Goal: Information Seeking & Learning: Learn about a topic

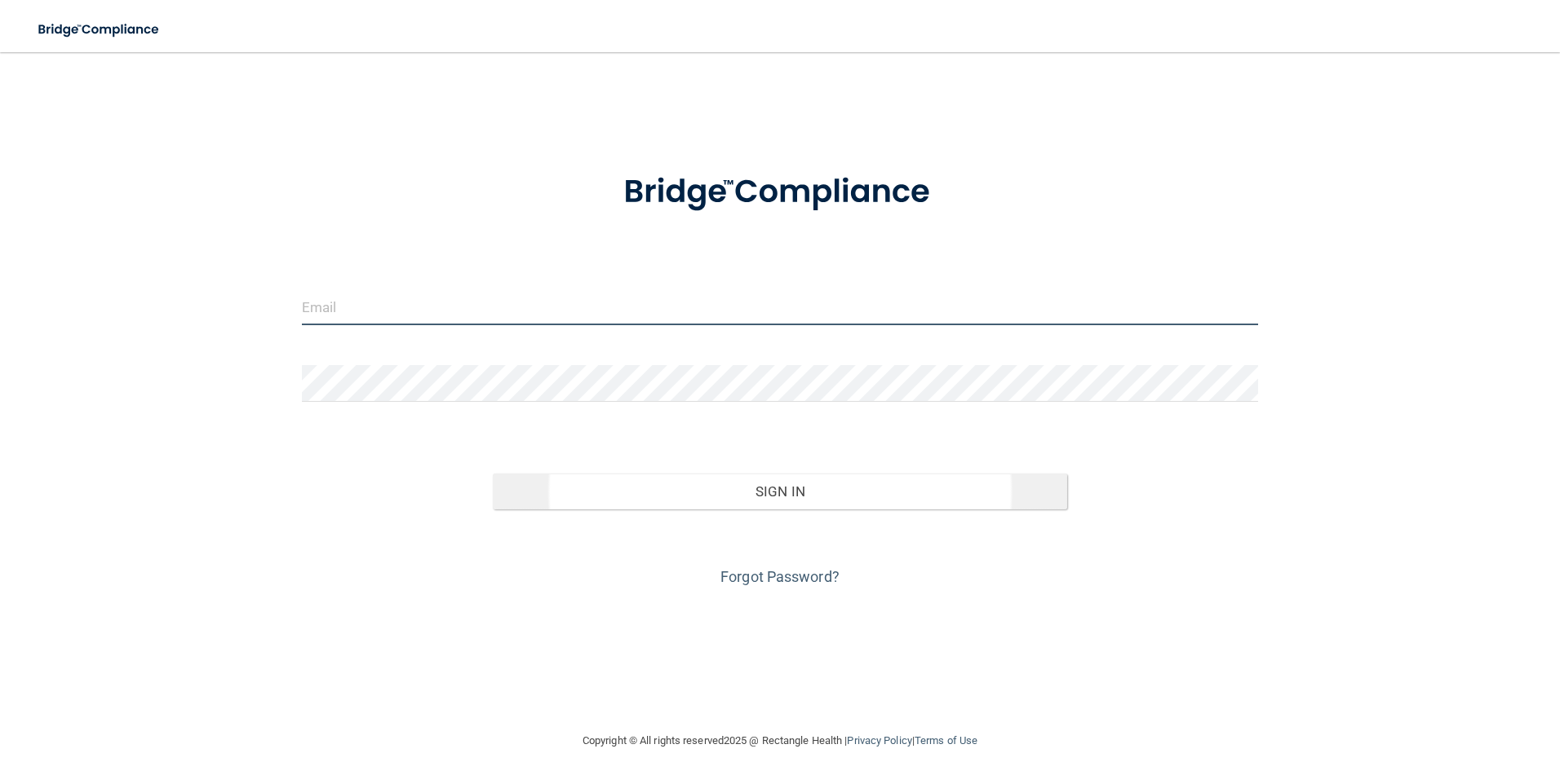
type input "[EMAIL_ADDRESS][DOMAIN_NAME]"
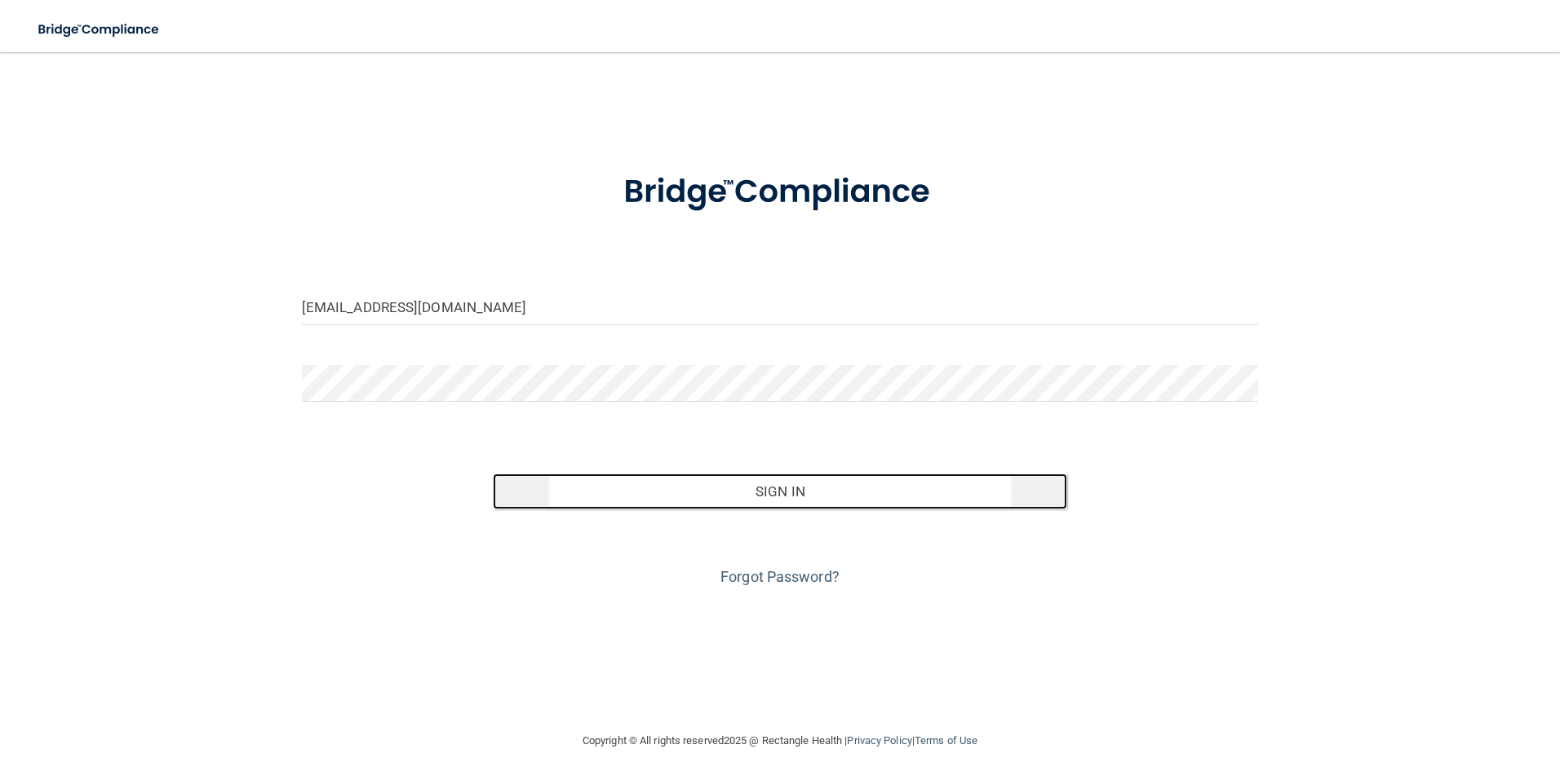
click at [729, 491] on button "Sign In" at bounding box center [779, 492] width 575 height 36
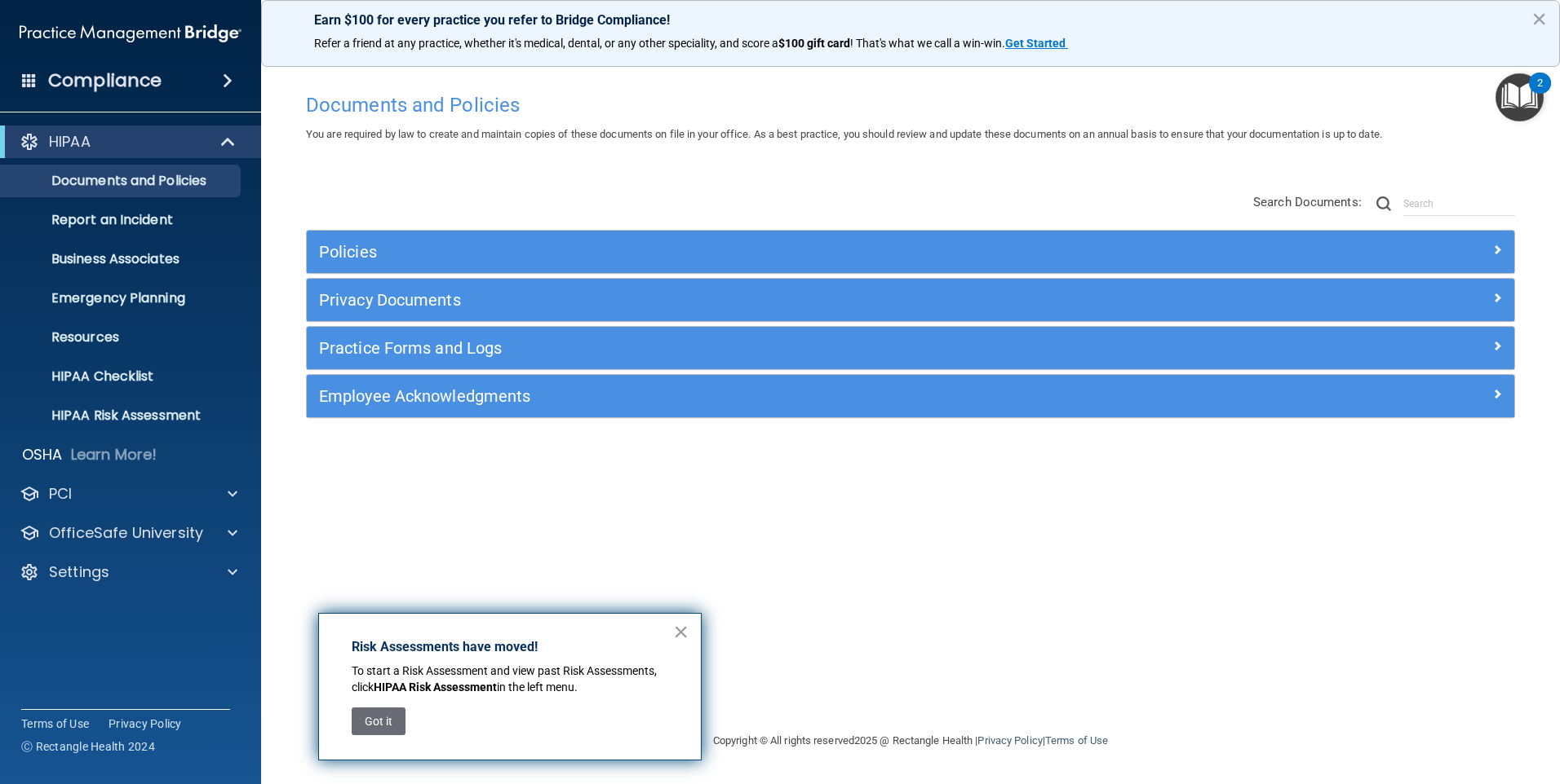
click at [150, 81] on h4 "Compliance" at bounding box center [104, 80] width 113 height 23
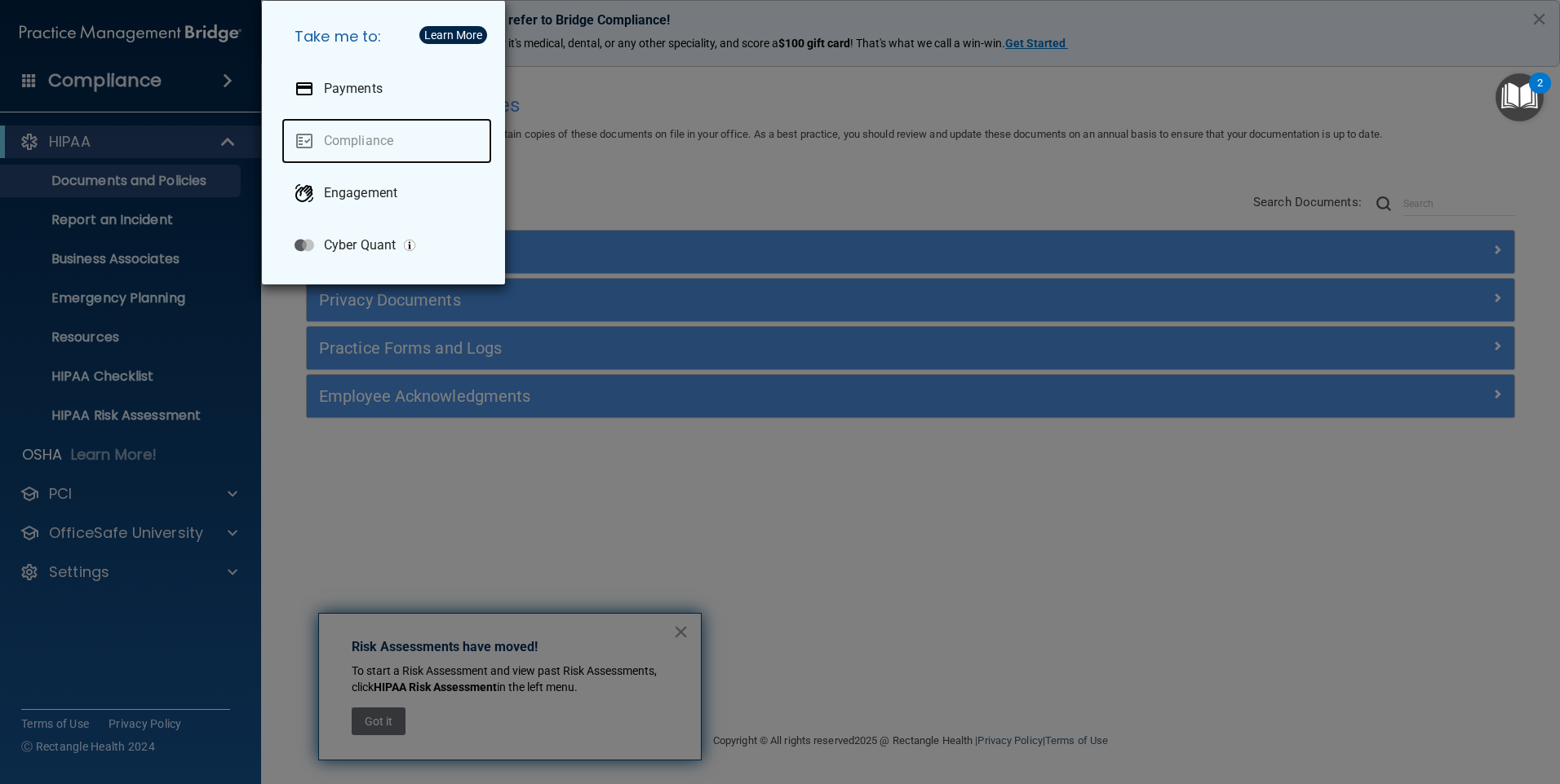
click at [359, 139] on link "Compliance" at bounding box center [387, 140] width 211 height 45
click at [326, 494] on div "Take me to: Payments Compliance Engagement Cyber Quant" at bounding box center [780, 392] width 1560 height 784
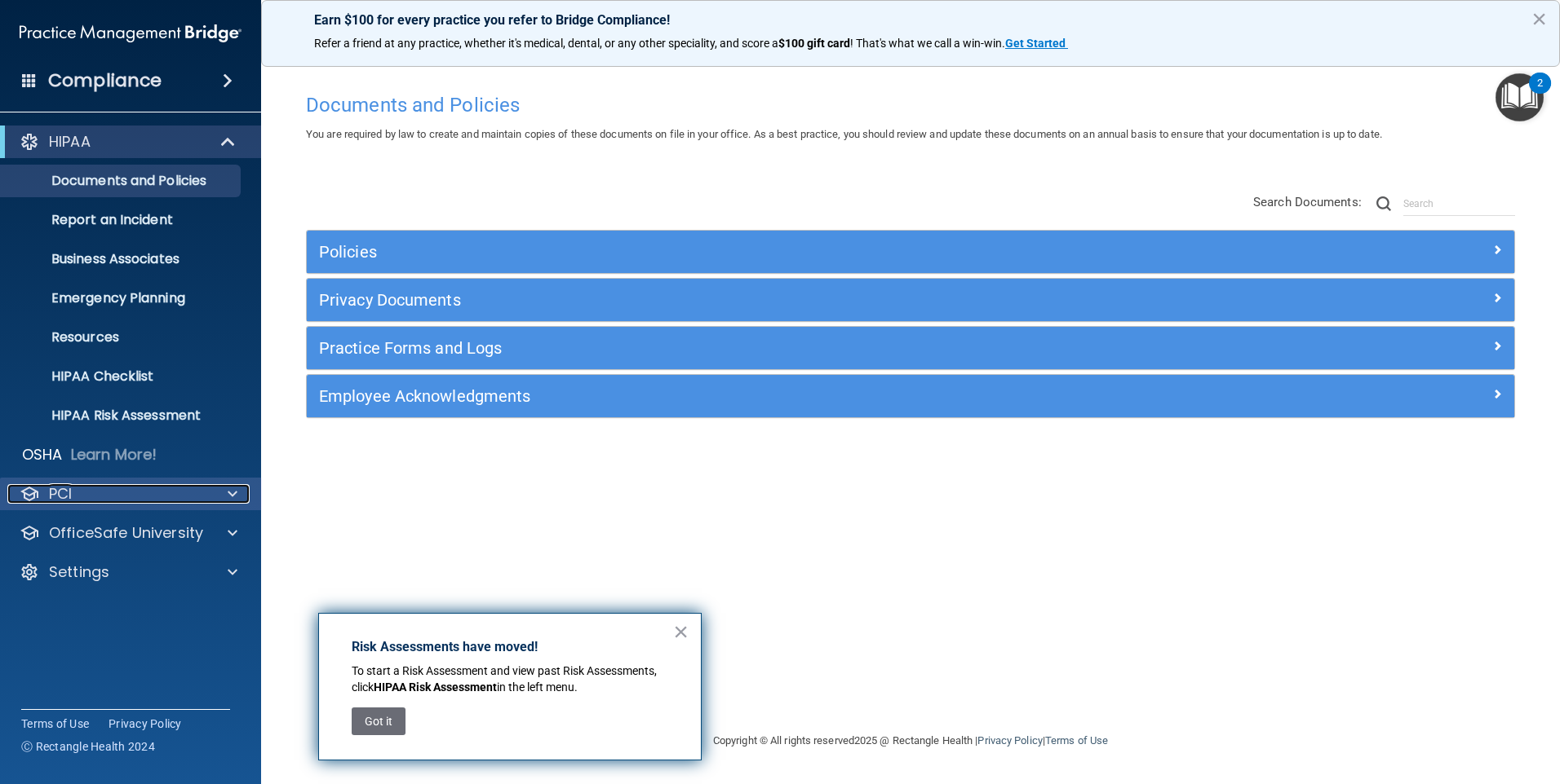
click at [140, 490] on div "PCI" at bounding box center [109, 494] width 202 height 20
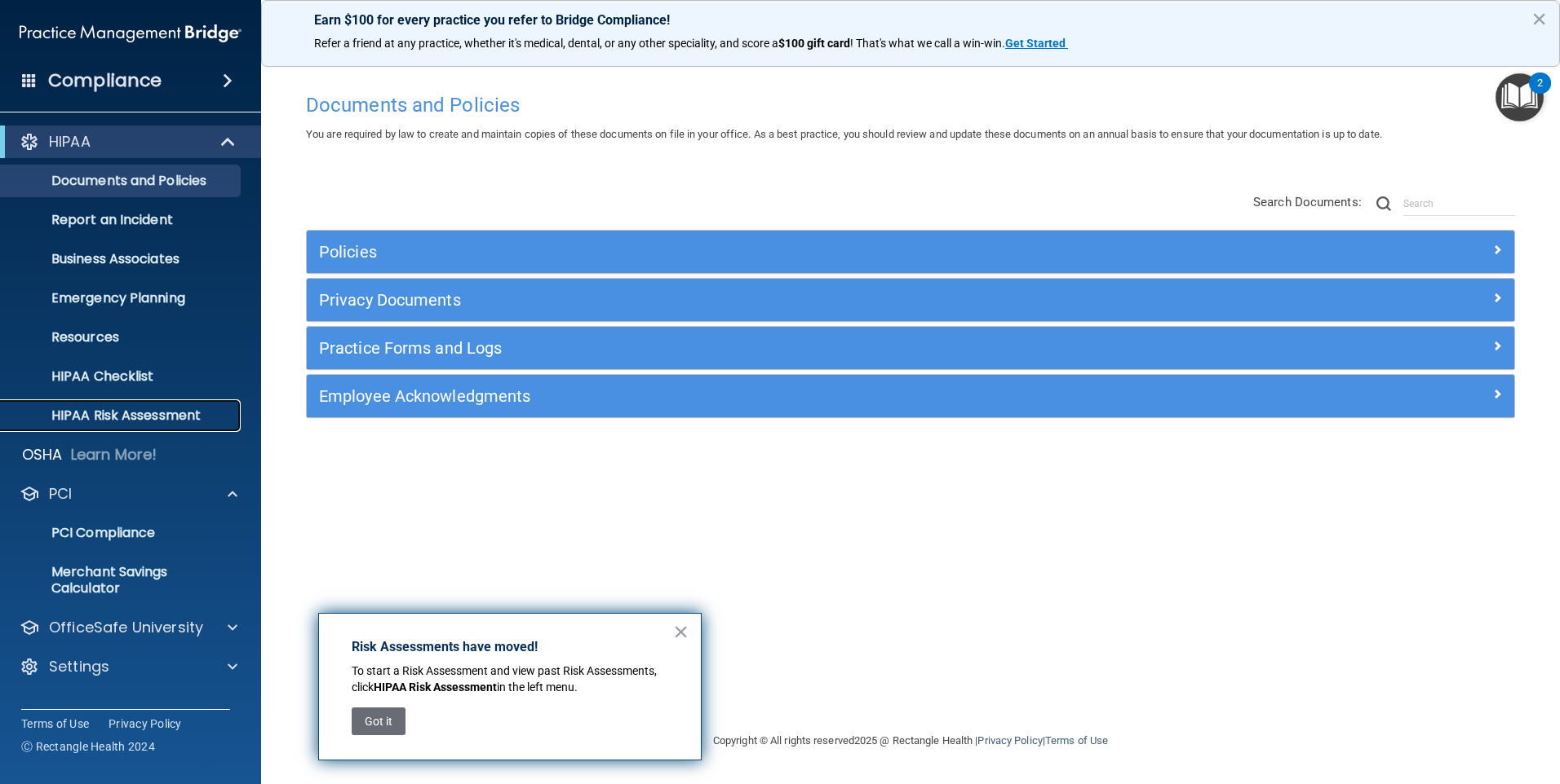
click at [174, 424] on p "HIPAA Risk Assessment" at bounding box center [122, 415] width 223 height 16
